Goal: Task Accomplishment & Management: Manage account settings

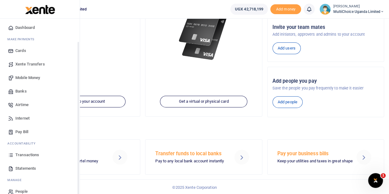
scroll to position [25, 0]
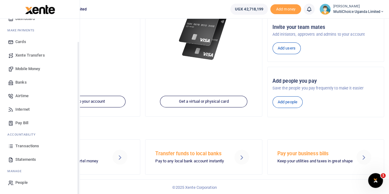
click at [15, 144] on span "Transactions" at bounding box center [27, 146] width 24 height 6
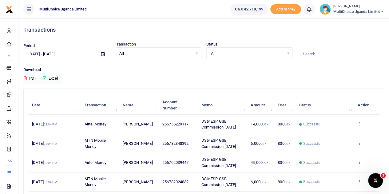
click at [290, 50] on div "All Select an option..." at bounding box center [250, 53] width 86 height 7
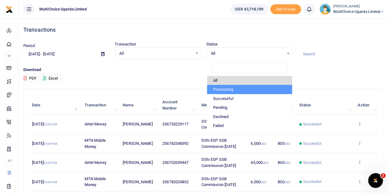
click at [228, 88] on li "Processing" at bounding box center [249, 89] width 85 height 9
select select "PROCESSING"
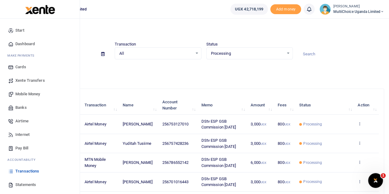
click at [30, 170] on span "Transactions" at bounding box center [27, 171] width 24 height 6
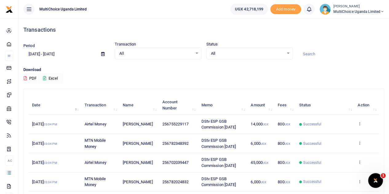
click at [344, 10] on div at bounding box center [194, 97] width 389 height 194
click at [367, 7] on small "[PERSON_NAME]" at bounding box center [358, 6] width 51 height 5
click at [367, 22] on link "Switch accounts" at bounding box center [360, 22] width 49 height 9
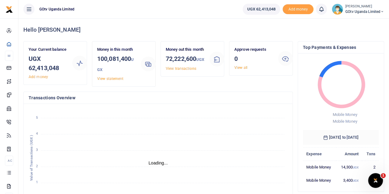
click at [217, 140] on icon "January January February February March March April April May May June June Jul…" at bounding box center [158, 159] width 259 height 101
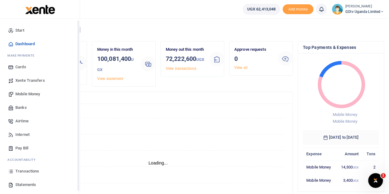
scroll to position [25, 0]
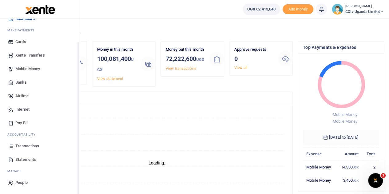
click at [14, 160] on link "Statements" at bounding box center [40, 160] width 70 height 14
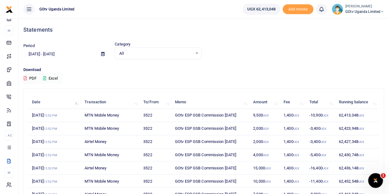
click at [50, 77] on button "Excel" at bounding box center [50, 78] width 25 height 10
click at [101, 54] on icon at bounding box center [102, 54] width 3 height 4
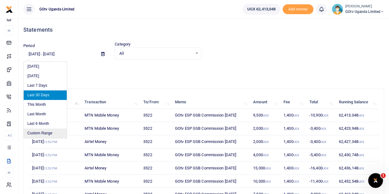
click at [39, 134] on li "Custom Range" at bounding box center [45, 134] width 43 height 10
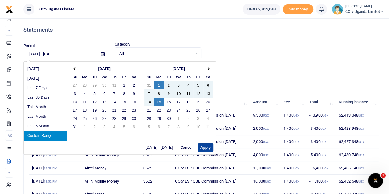
click at [204, 148] on button "Apply" at bounding box center [206, 147] width 16 height 9
type input "09/01/2025 - 09/15/2025"
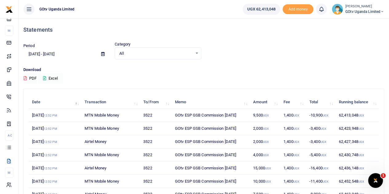
click at [45, 78] on icon at bounding box center [44, 78] width 3 height 4
click at [46, 75] on button "Excel" at bounding box center [50, 78] width 25 height 10
click at [374, 13] on span "GOtv Uganda Limited" at bounding box center [364, 12] width 39 height 6
click at [371, 23] on link "Switch accounts" at bounding box center [361, 22] width 49 height 9
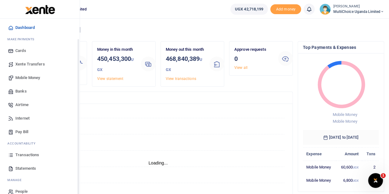
scroll to position [25, 0]
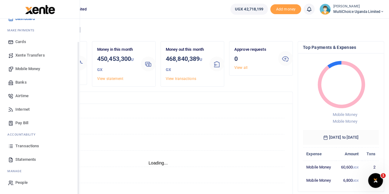
click at [28, 162] on span "Statements" at bounding box center [25, 160] width 21 height 6
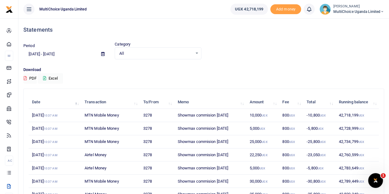
click at [97, 55] on span at bounding box center [103, 54] width 14 height 10
click at [102, 54] on icon at bounding box center [102, 54] width 3 height 4
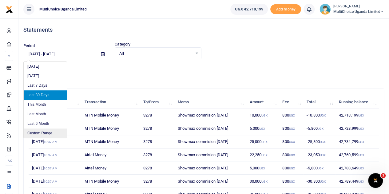
click at [36, 133] on li "Custom Range" at bounding box center [45, 134] width 43 height 10
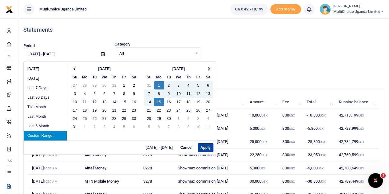
click at [201, 148] on button "Apply" at bounding box center [206, 147] width 16 height 9
type input "[DATE] - [DATE]"
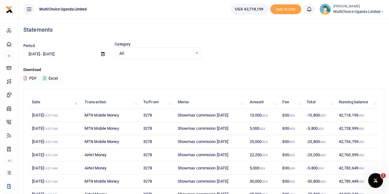
click at [41, 77] on button "Excel" at bounding box center [50, 78] width 25 height 10
